Goal: Find specific page/section: Find specific page/section

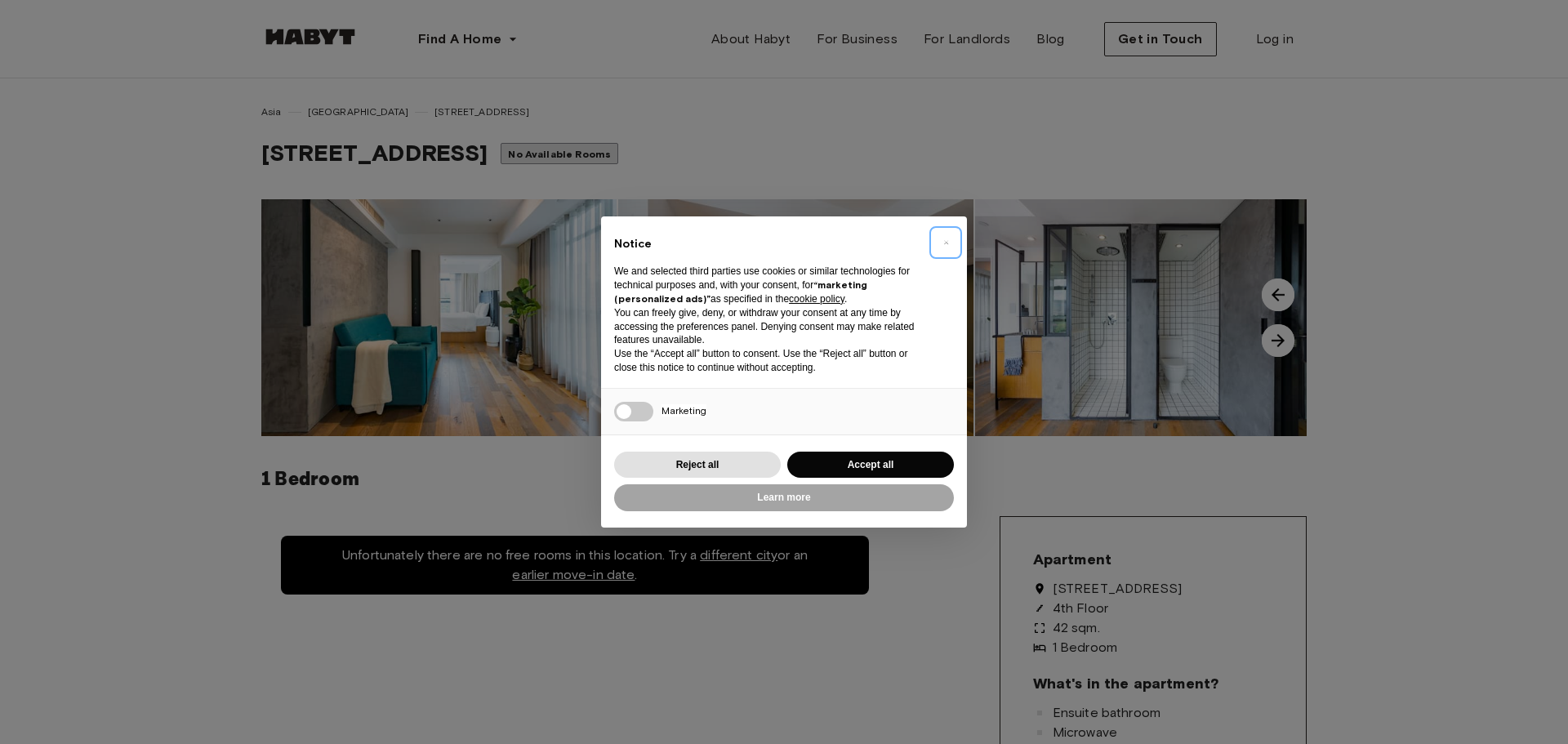
click at [946, 237] on span "×" at bounding box center [945, 243] width 6 height 20
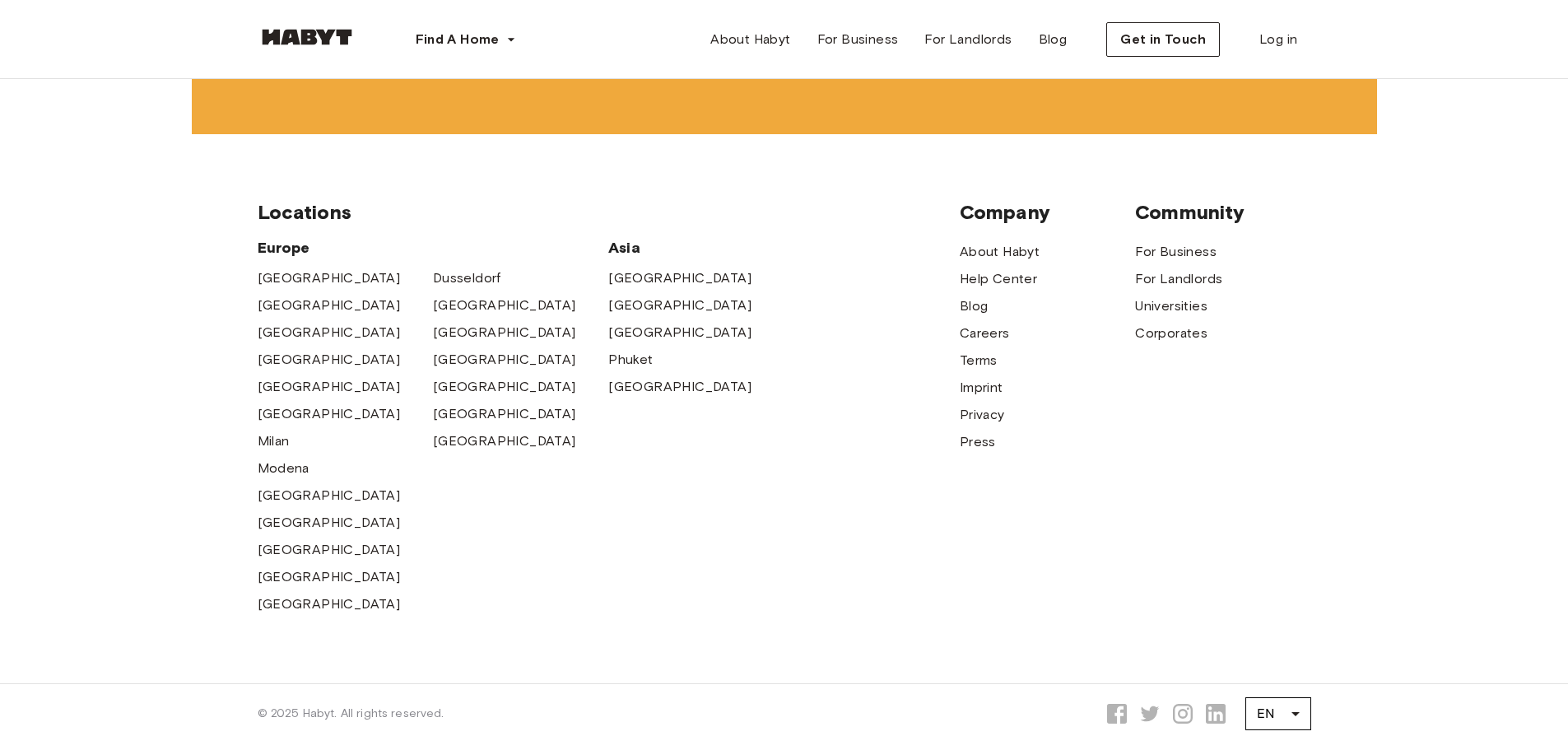
scroll to position [3582, 0]
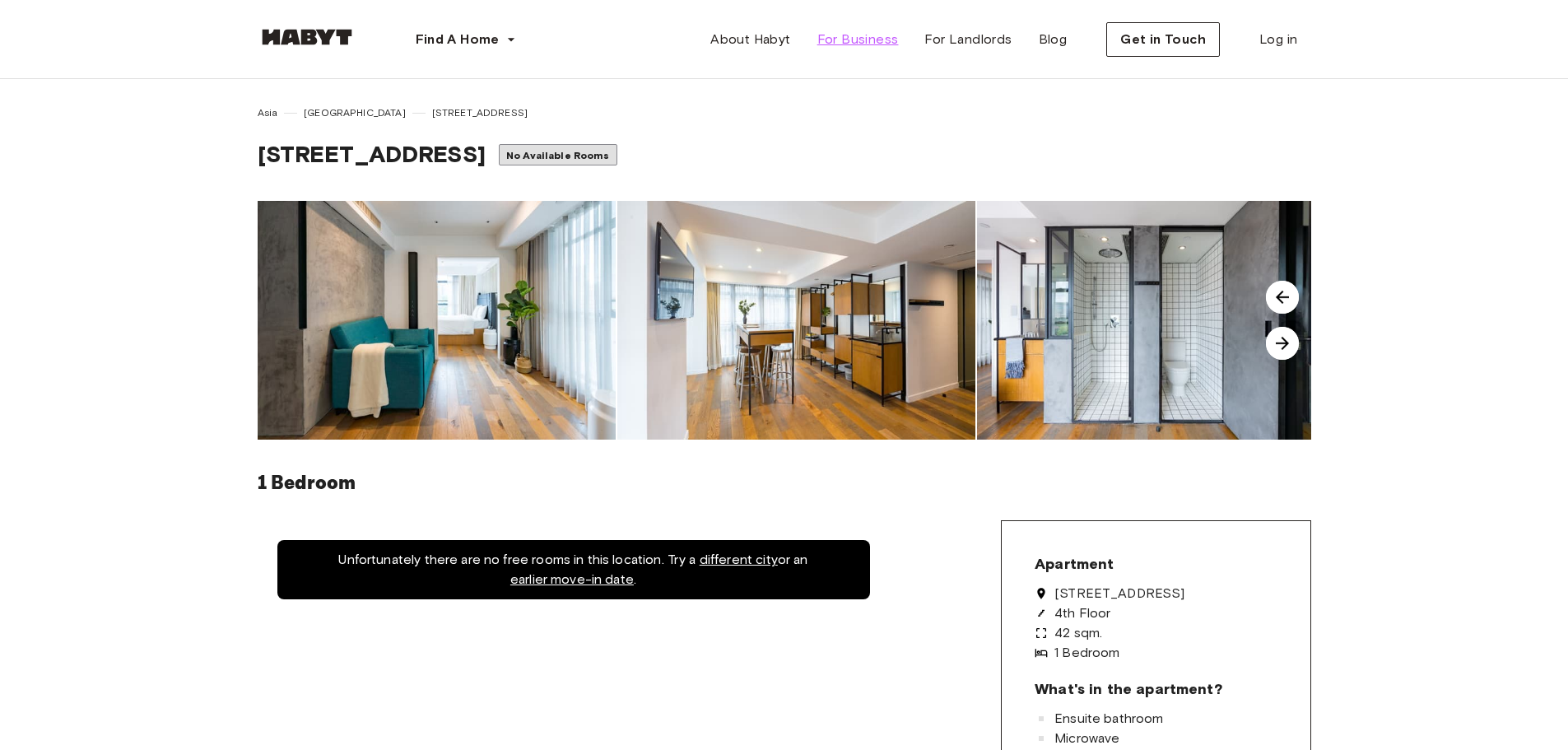
click at [850, 43] on span "For Business" at bounding box center [858, 39] width 82 height 20
